Goal: Transaction & Acquisition: Purchase product/service

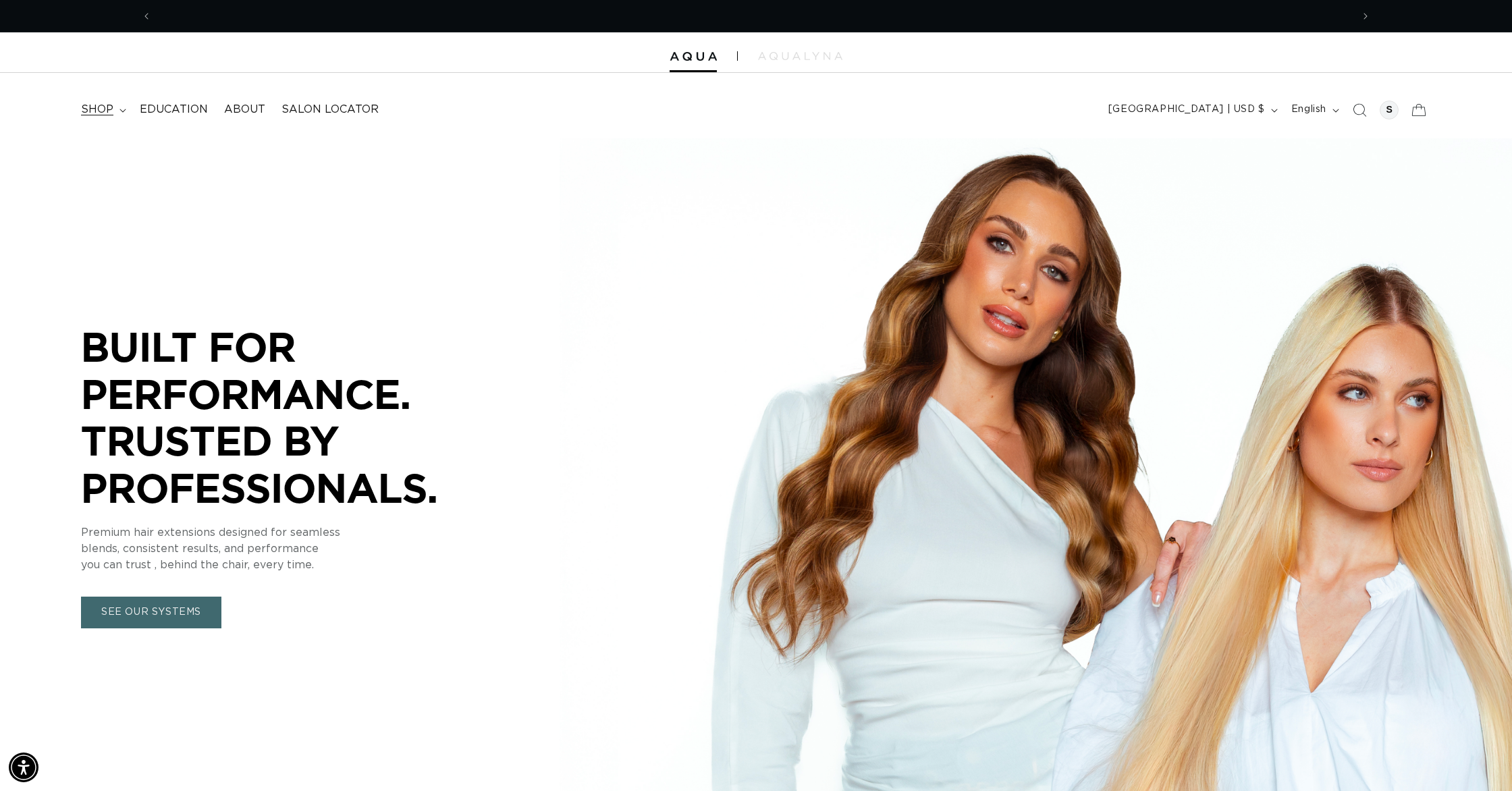
scroll to position [0, 1200]
click at [111, 110] on span "shop" at bounding box center [97, 110] width 33 height 14
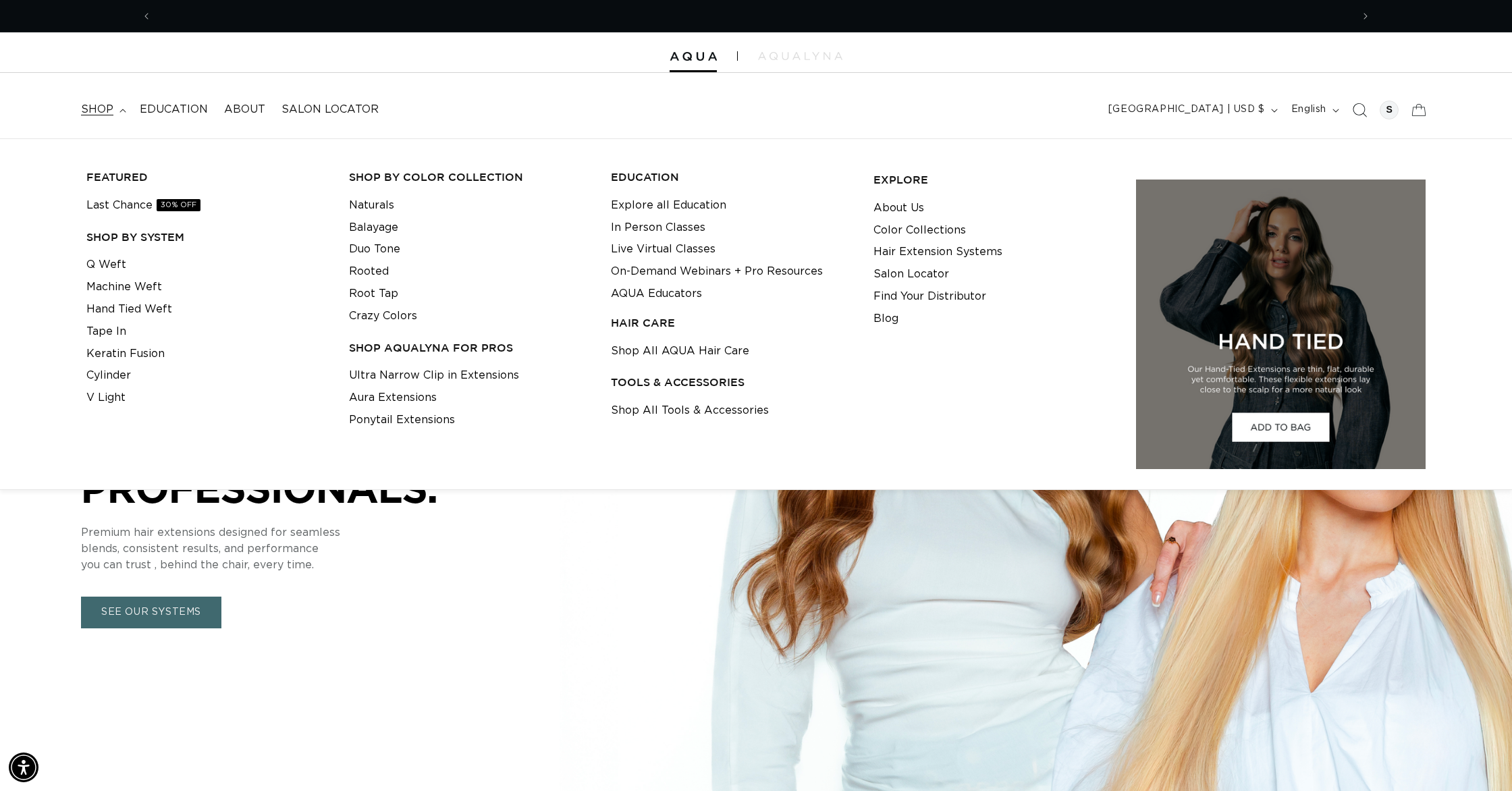
scroll to position [0, 2400]
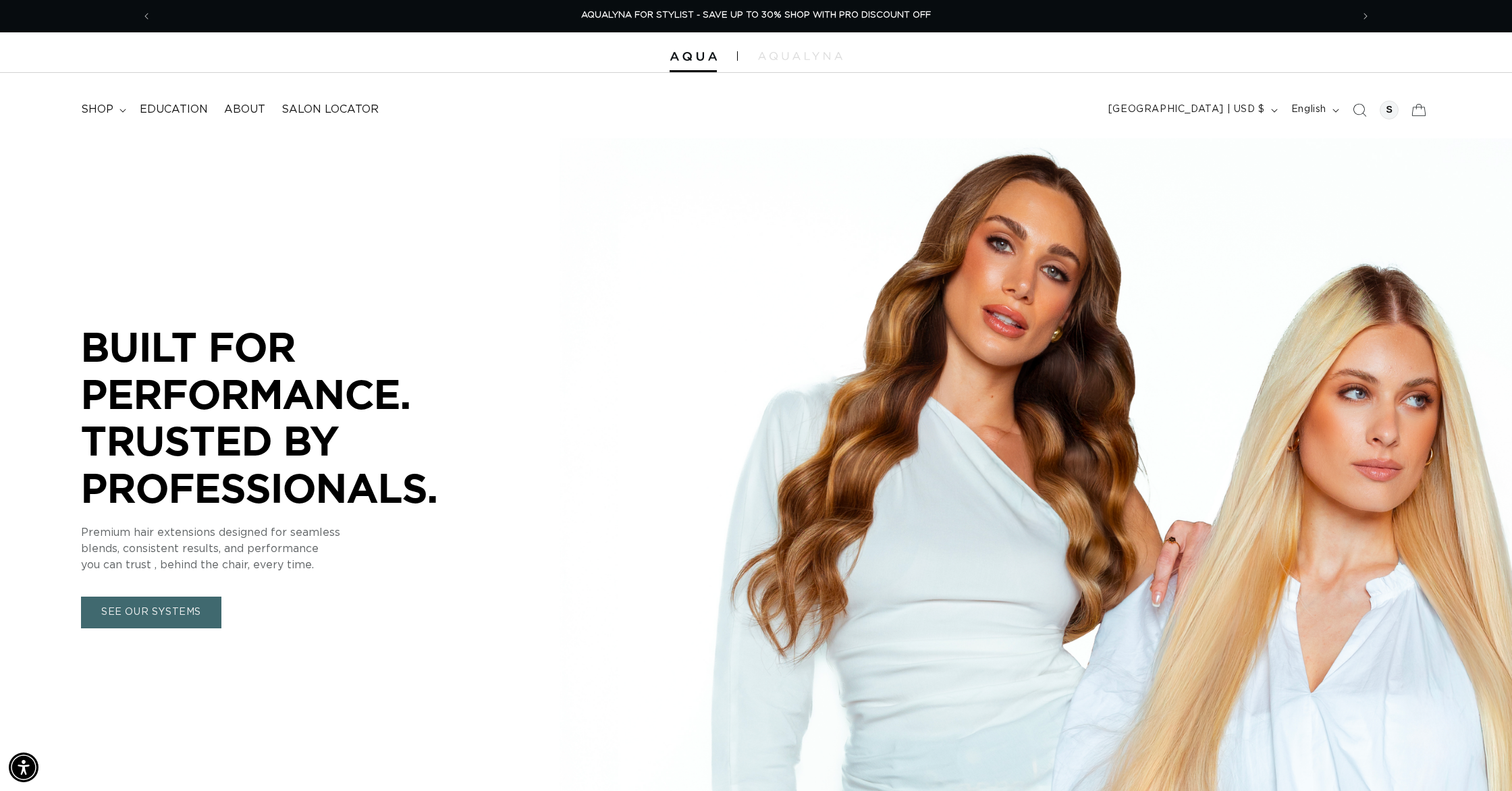
click at [1361, 106] on icon "Search" at bounding box center [1360, 111] width 14 height 14
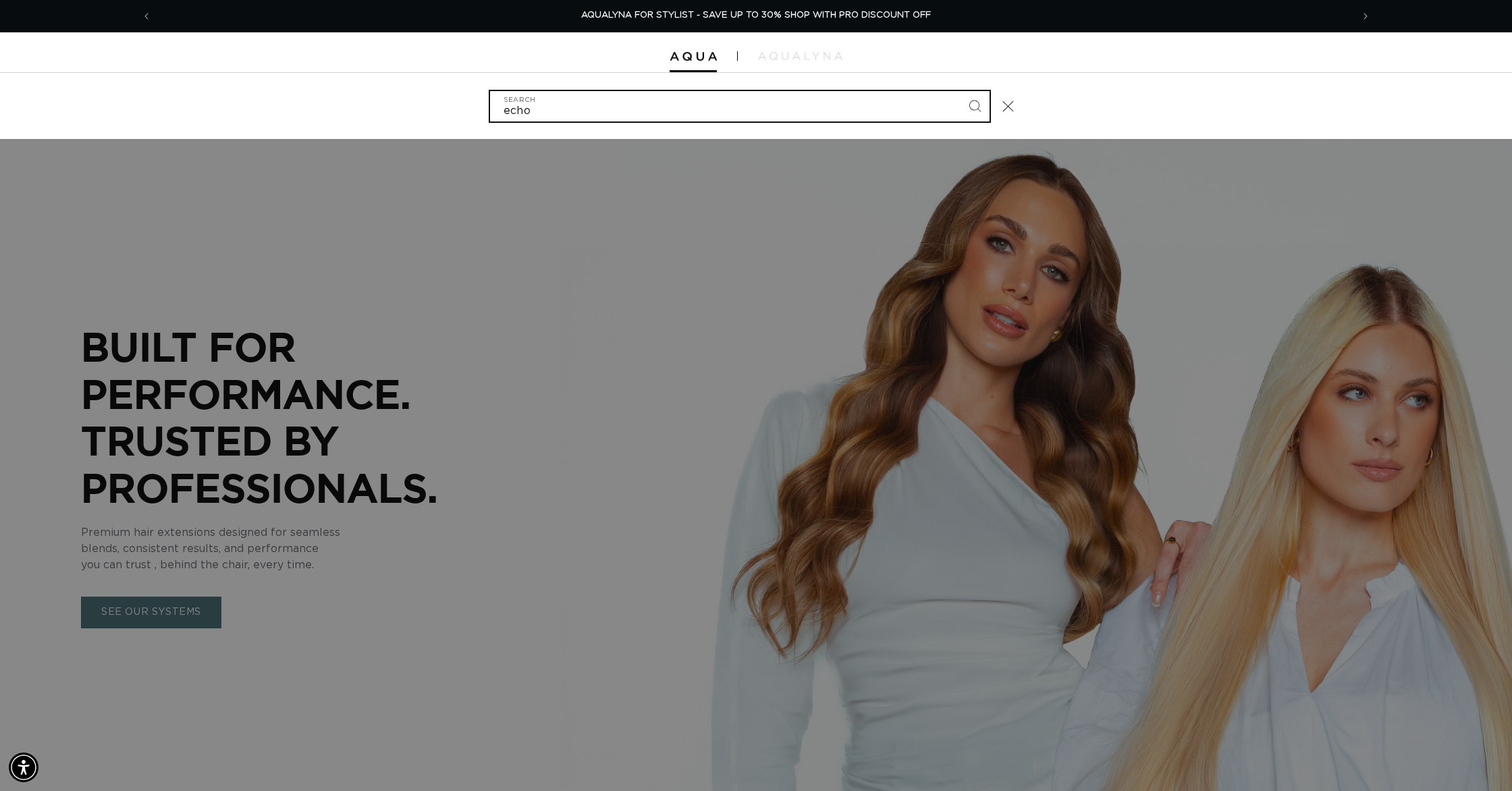
type input "echo"
click at [960, 91] on button "Search" at bounding box center [975, 106] width 30 height 30
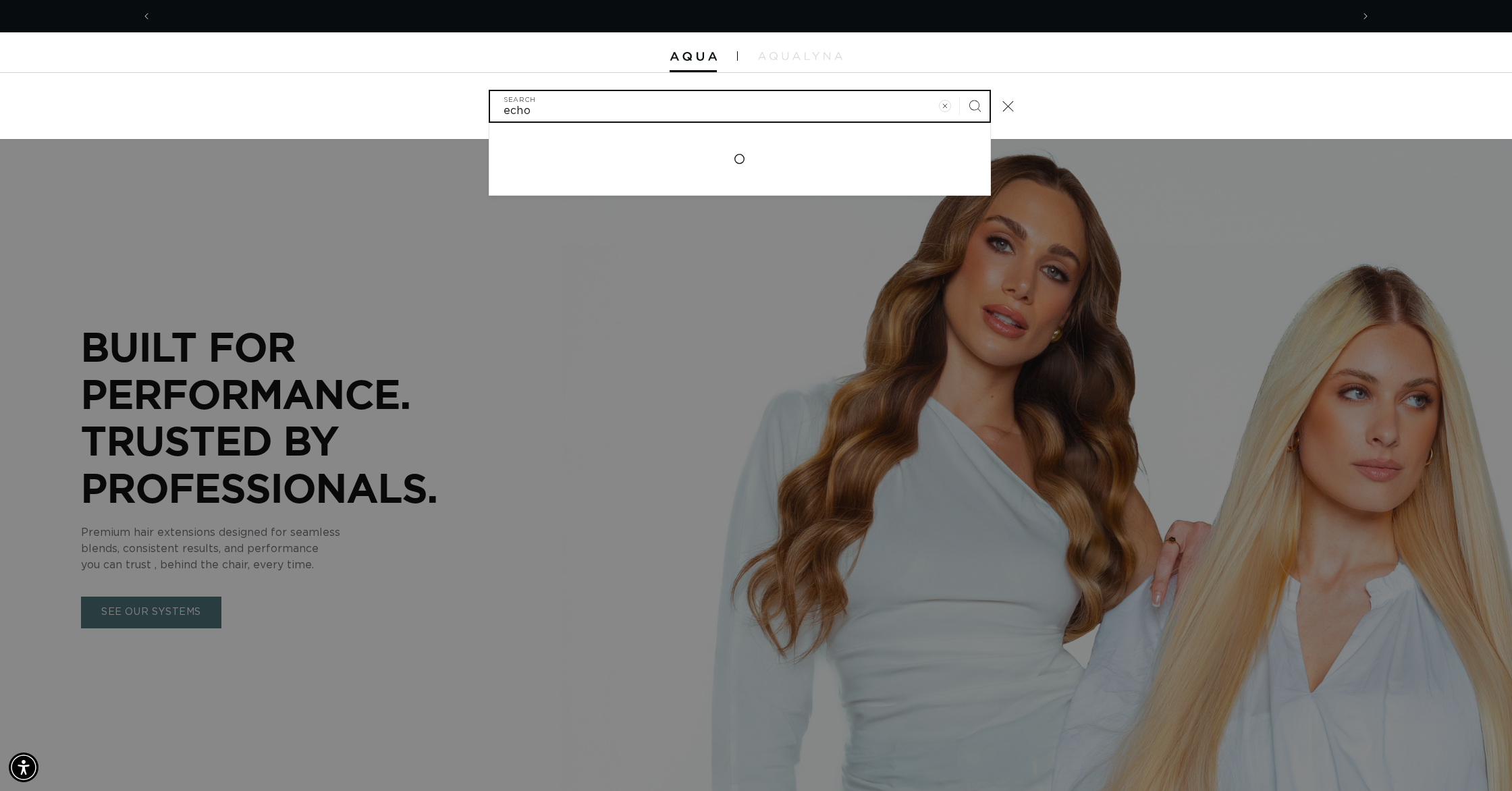
scroll to position [0, 0]
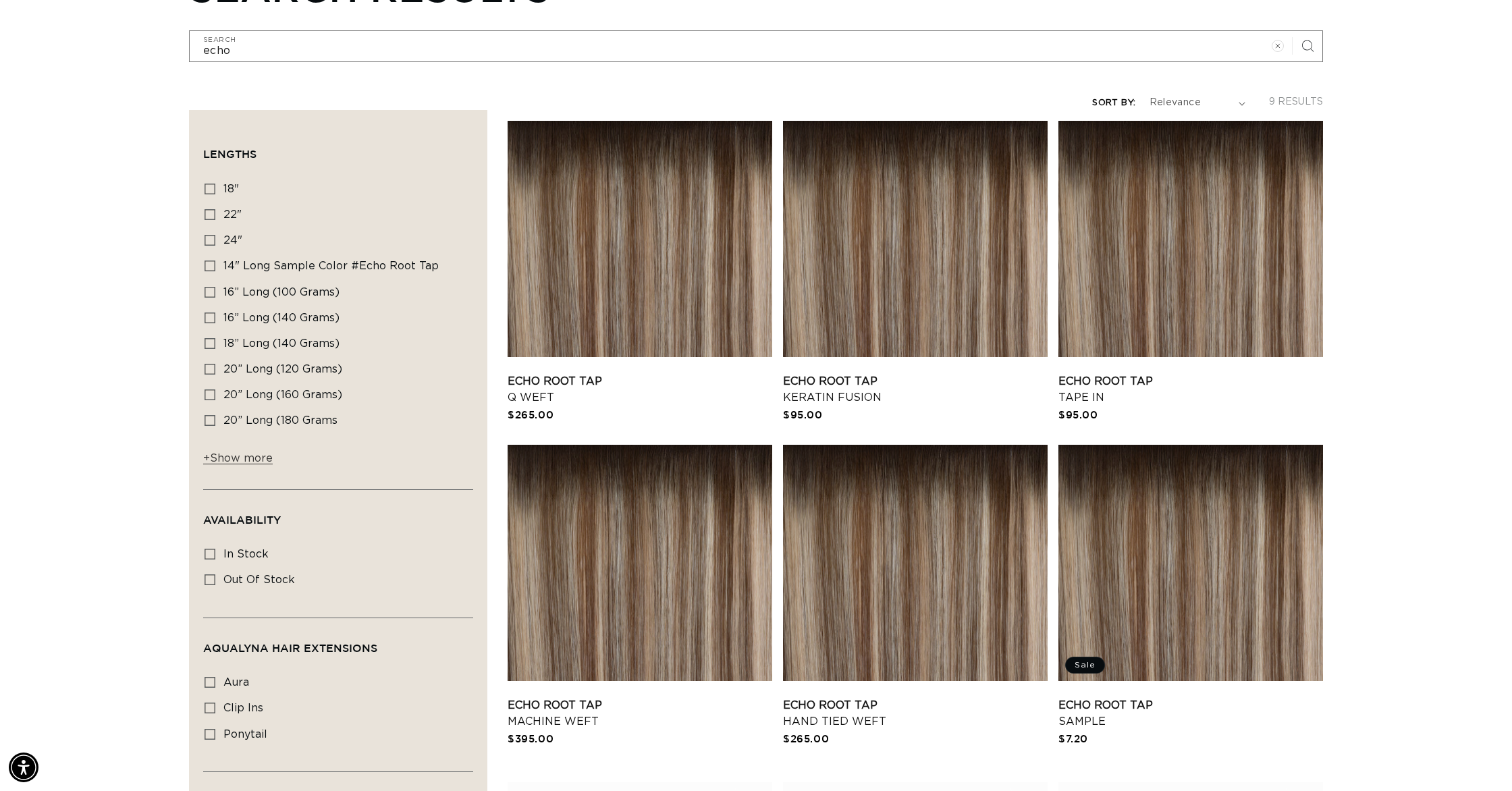
scroll to position [207, 0]
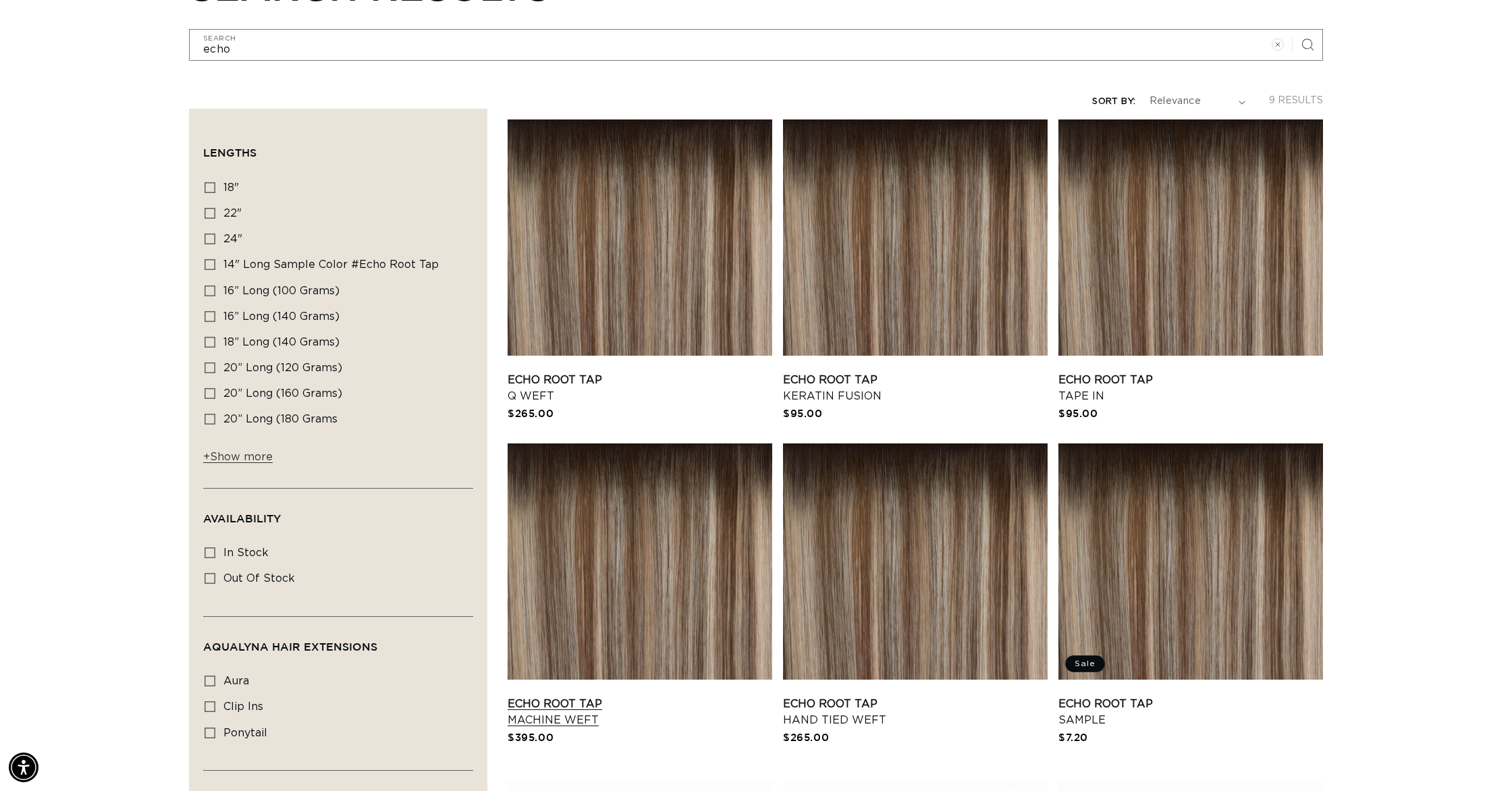
click at [712, 696] on link "Echo Root Tap Machine Weft" at bounding box center [640, 712] width 265 height 33
